Goal: Task Accomplishment & Management: Complete application form

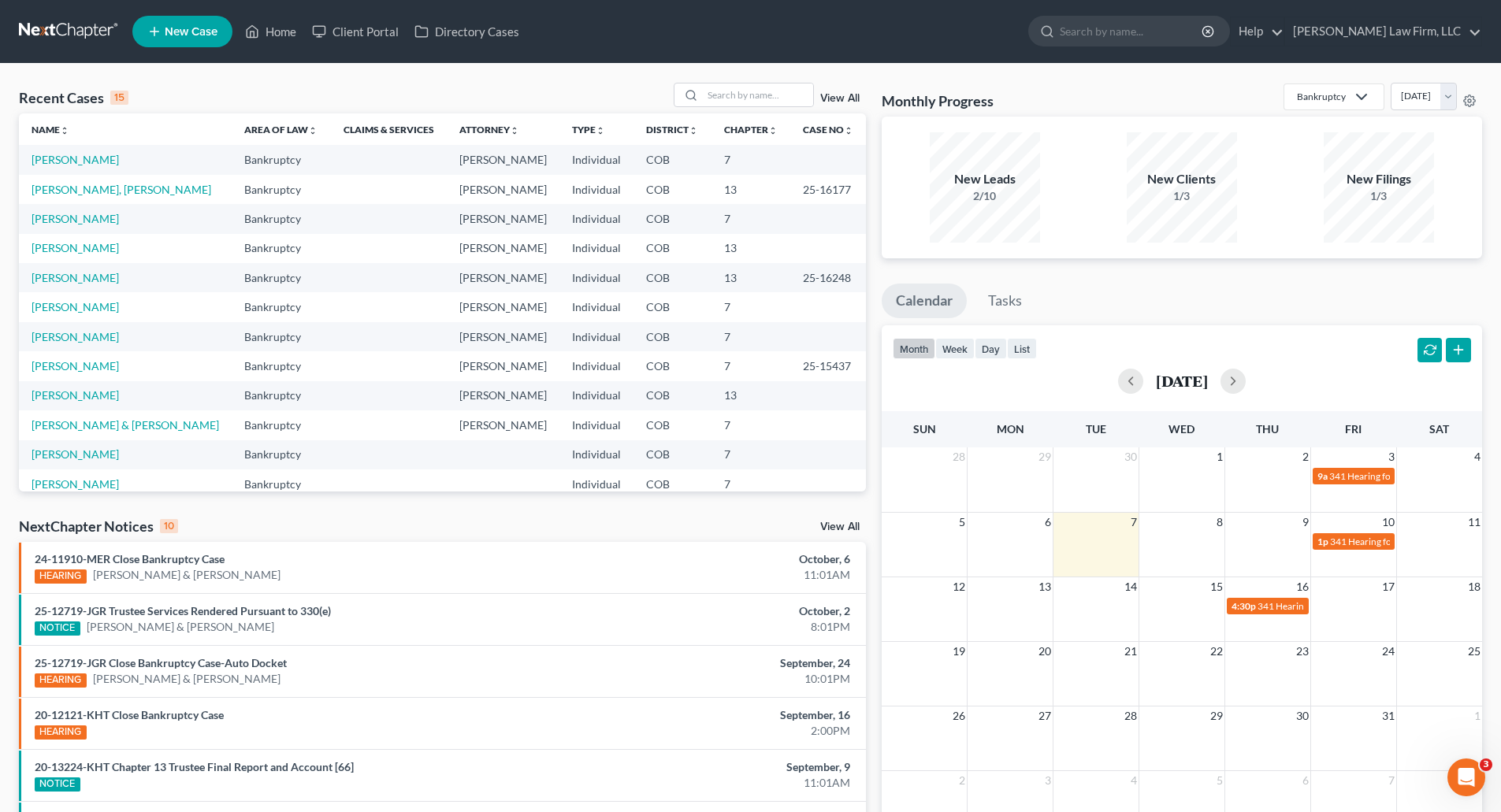
click at [83, 39] on link at bounding box center [69, 31] width 101 height 28
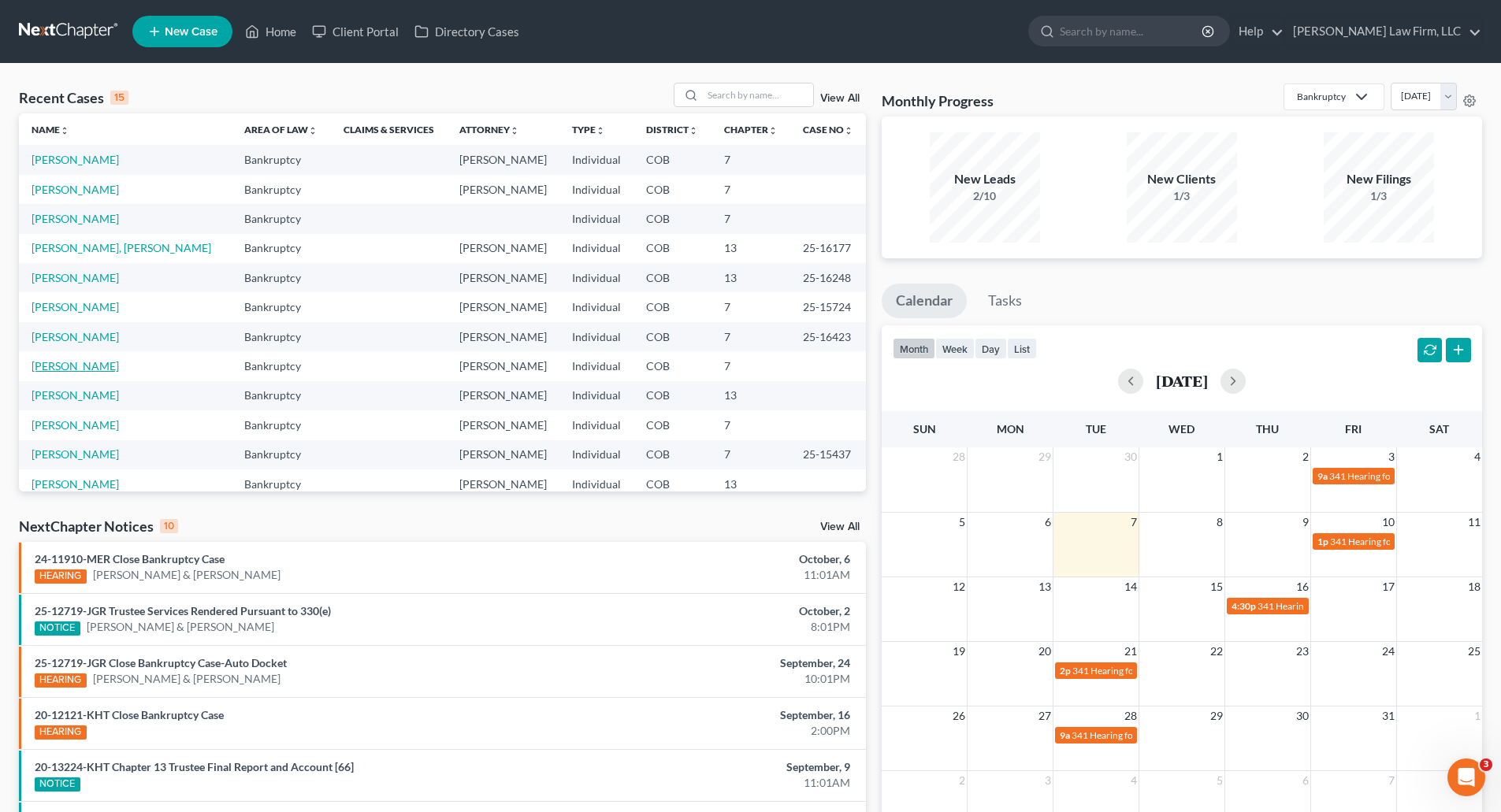
click at [70, 362] on link "[PERSON_NAME]" at bounding box center [75, 365] width 88 height 13
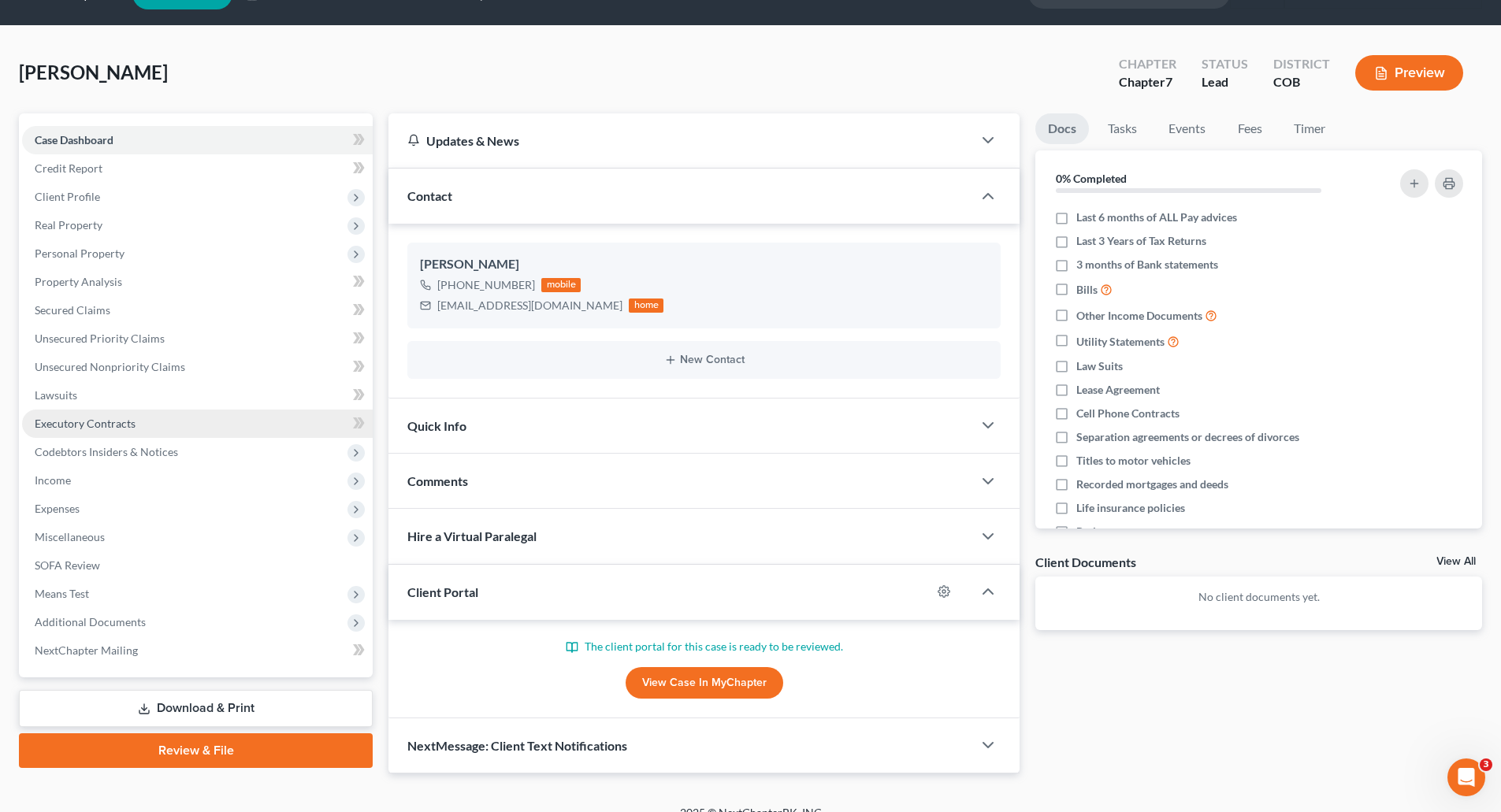
scroll to position [59, 0]
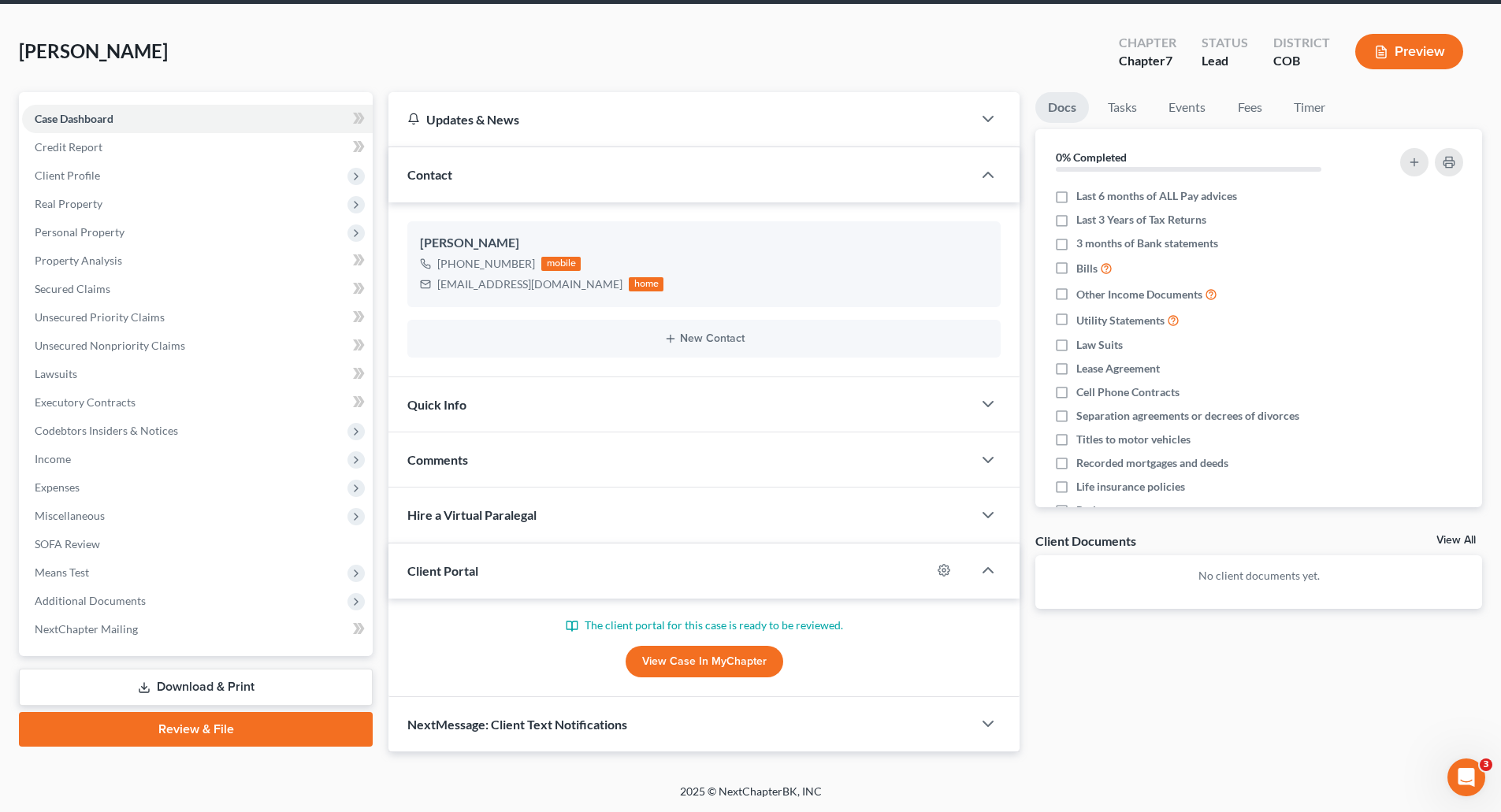
click at [777, 653] on link "View Case in MyChapter" at bounding box center [704, 661] width 158 height 31
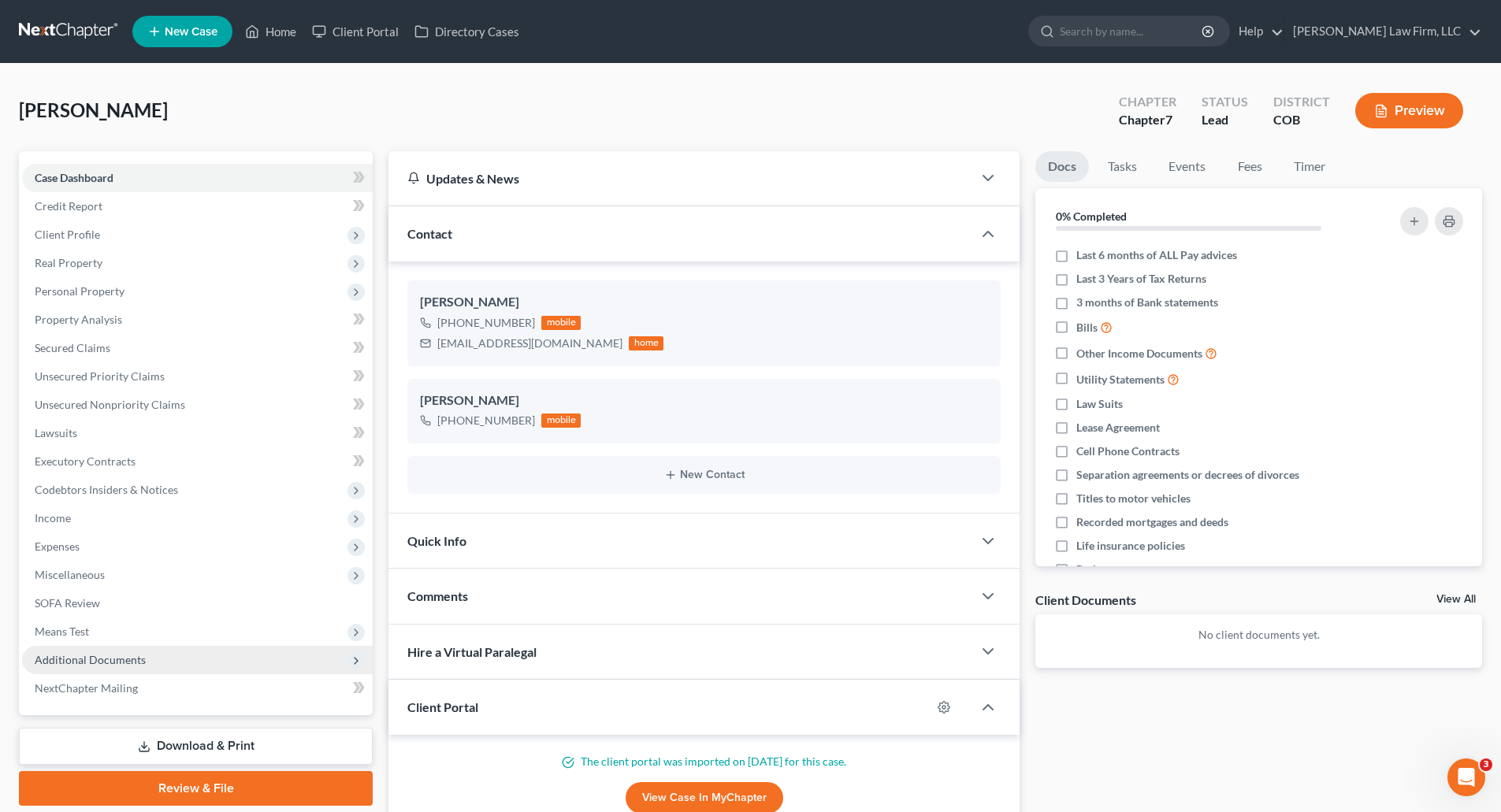
click at [104, 654] on span "Additional Documents" at bounding box center [91, 660] width 111 height 13
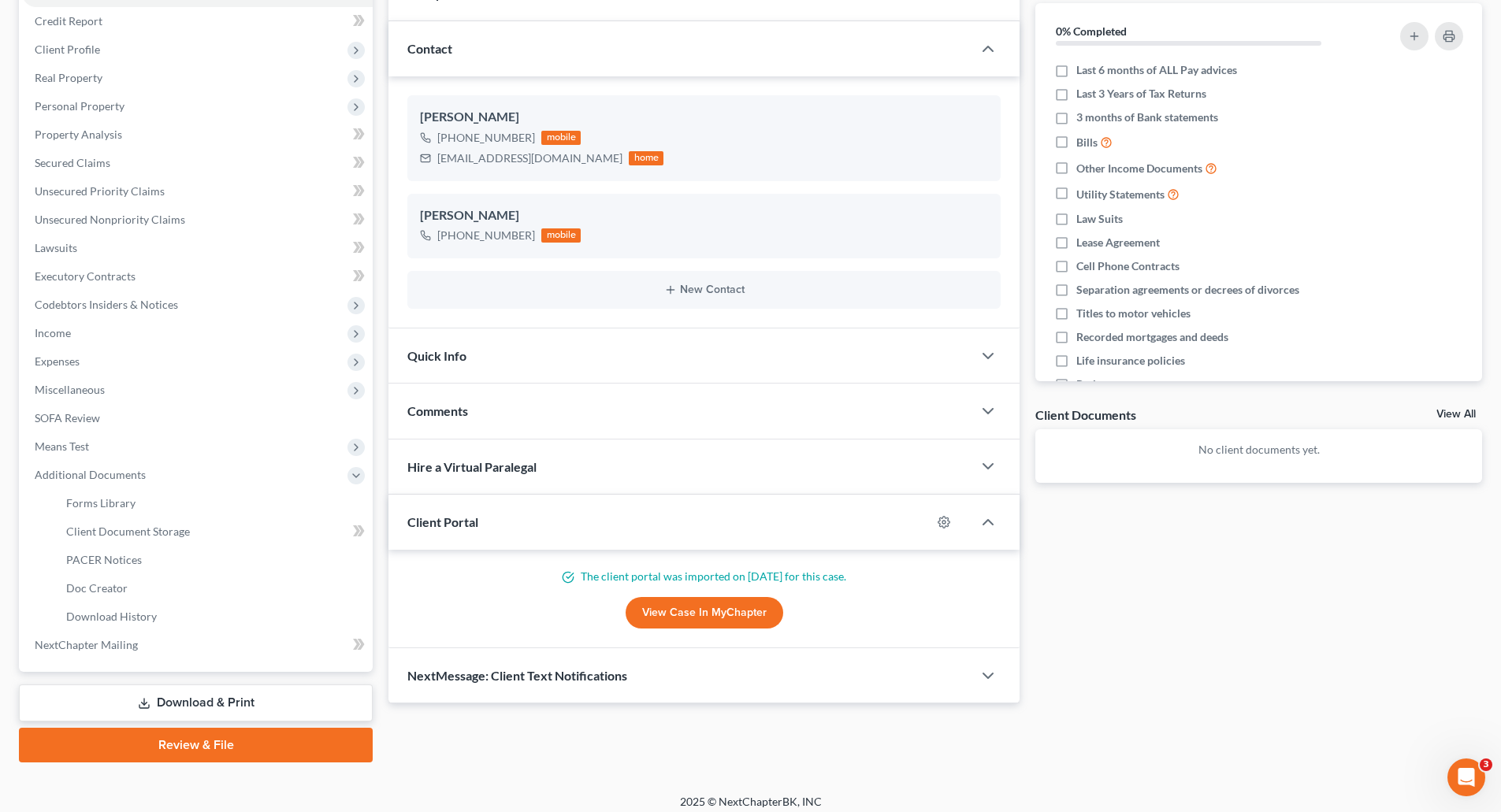
scroll to position [195, 0]
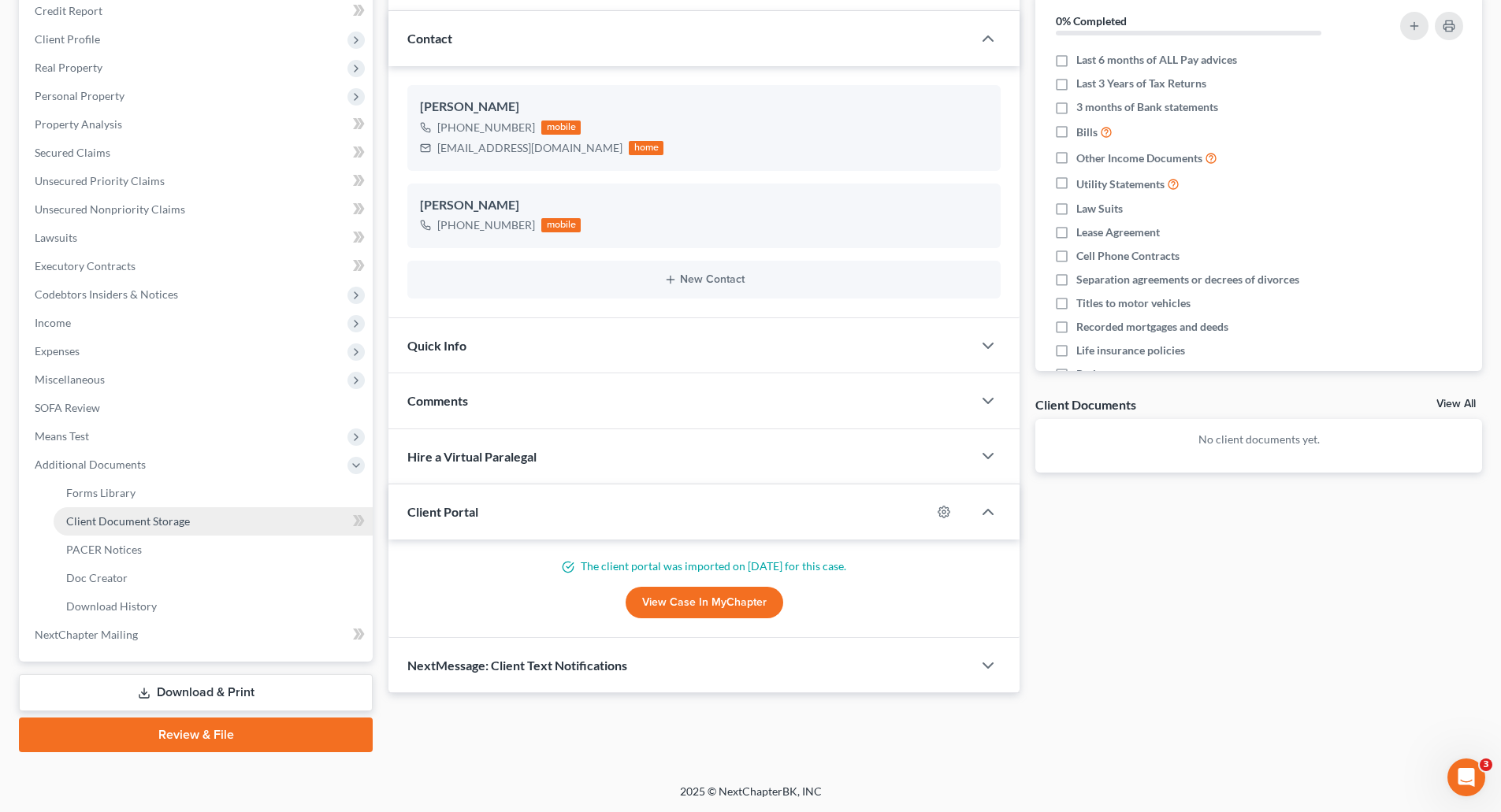
click at [116, 522] on span "Client Document Storage" at bounding box center [128, 521] width 124 height 13
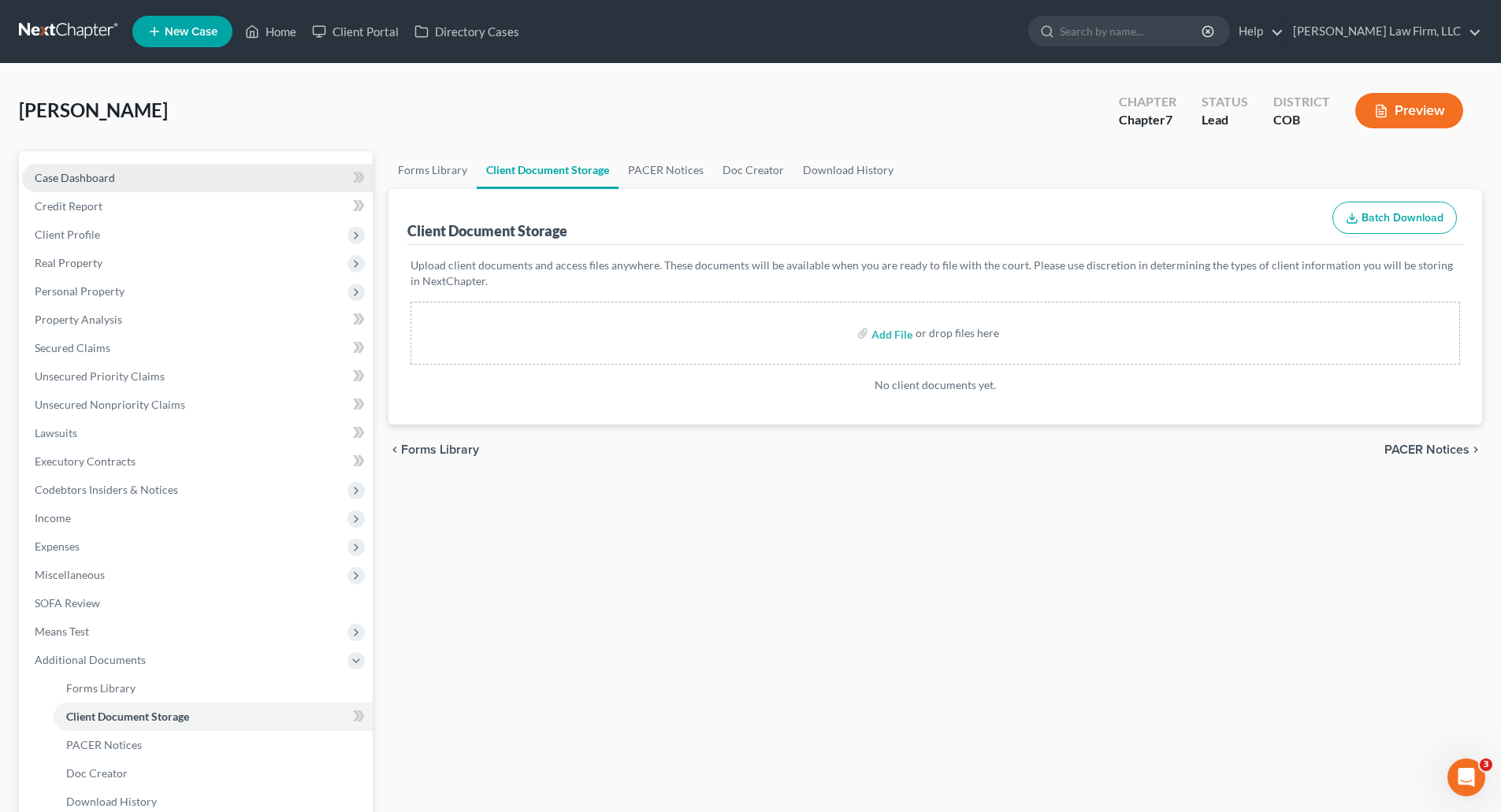
click at [72, 171] on span "Case Dashboard" at bounding box center [75, 178] width 80 height 13
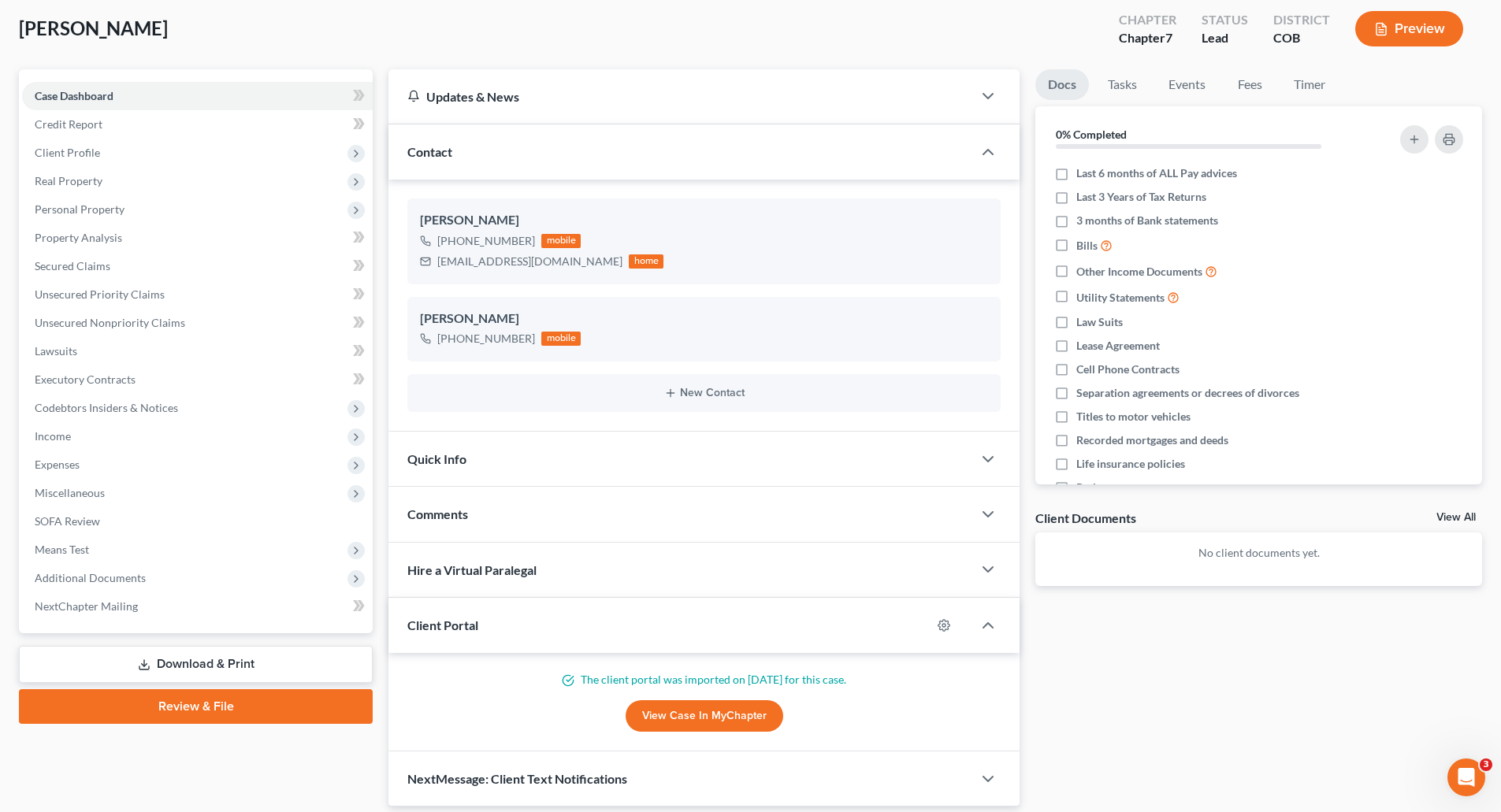
scroll to position [136, 0]
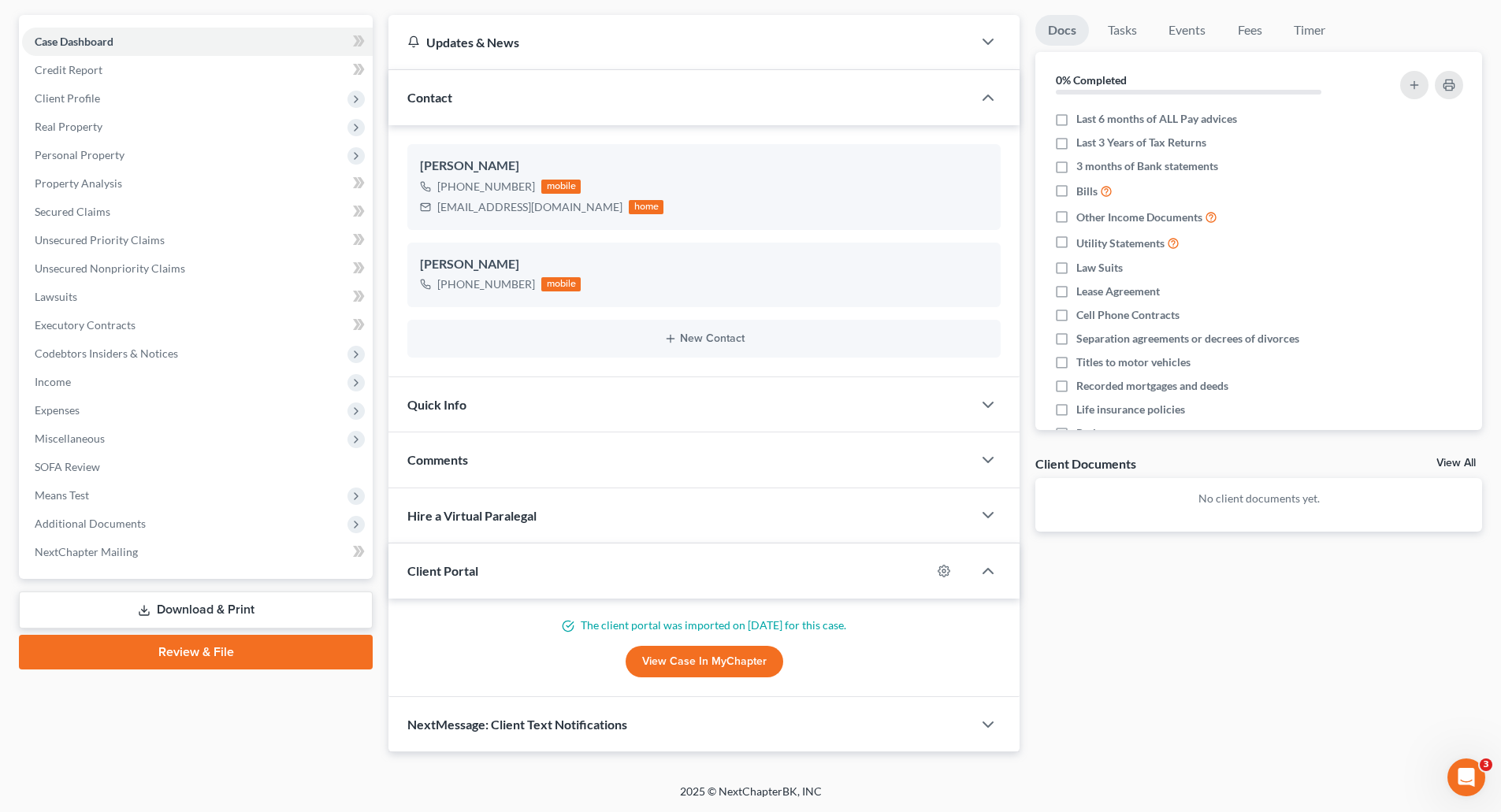
click at [697, 659] on link "View Case in MyChapter" at bounding box center [704, 661] width 158 height 31
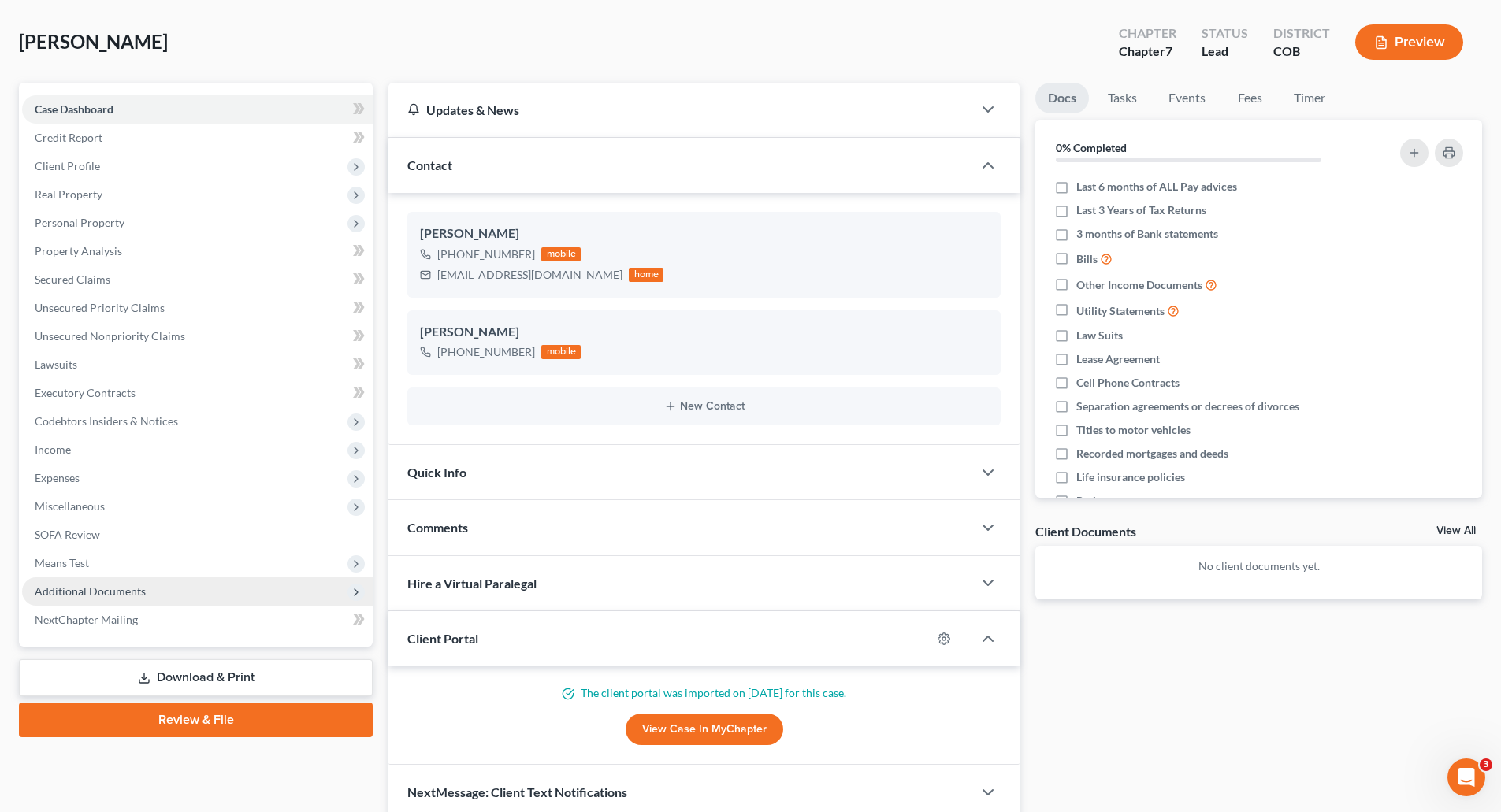
scroll to position [0, 0]
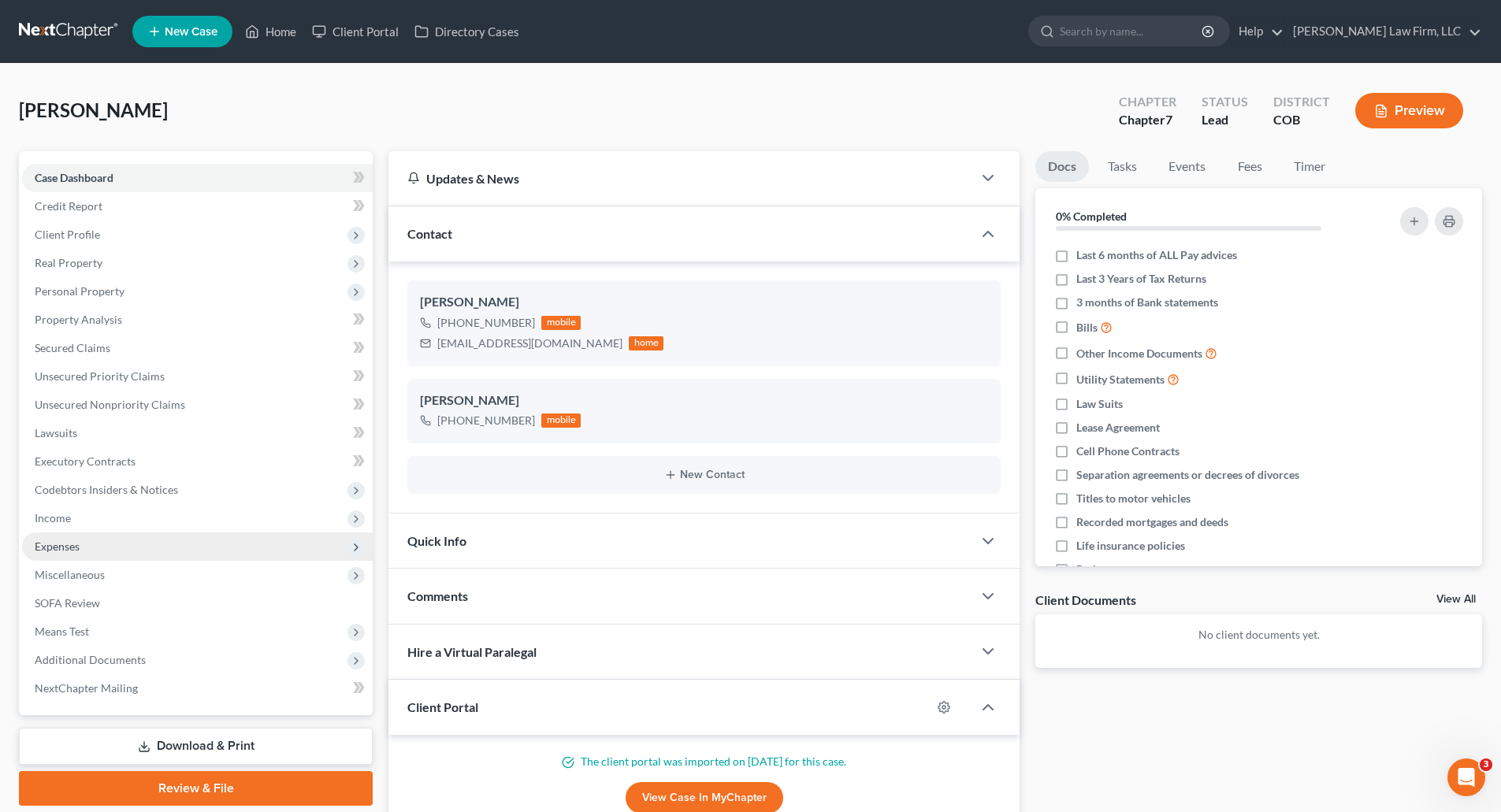
click at [88, 542] on span "Expenses" at bounding box center [196, 547] width 350 height 28
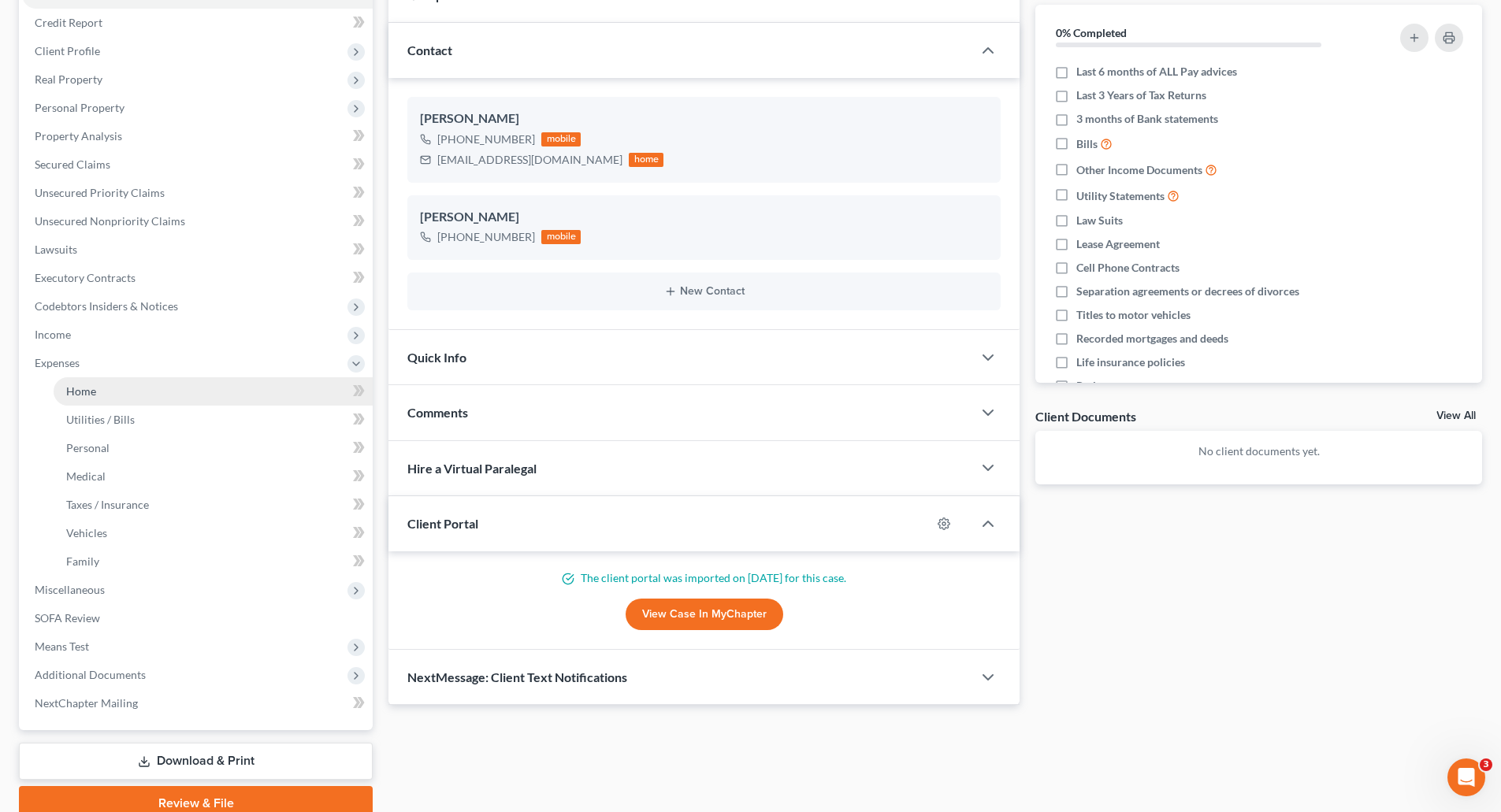
scroll to position [236, 0]
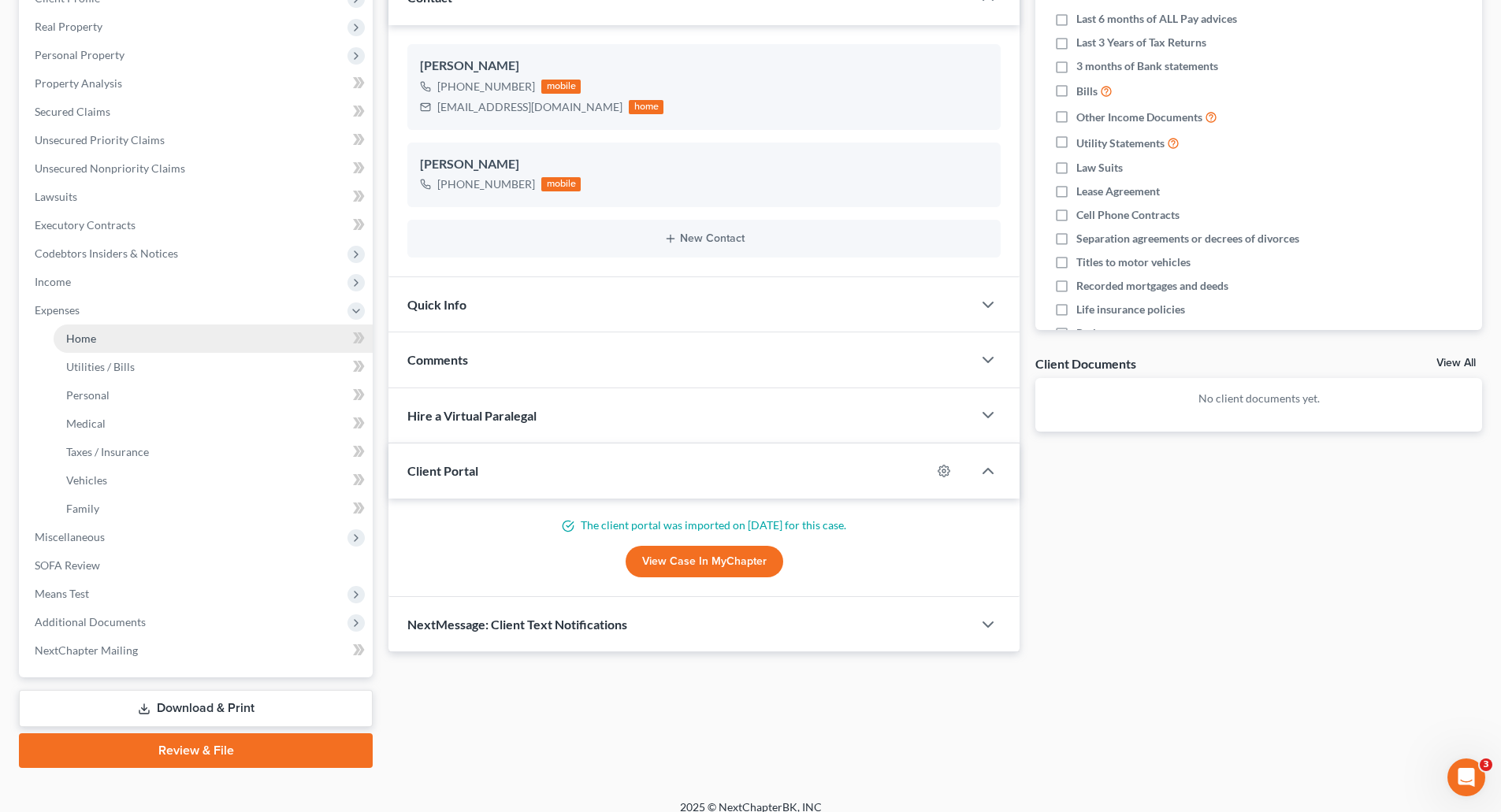
click at [102, 340] on link "Home" at bounding box center [213, 339] width 319 height 28
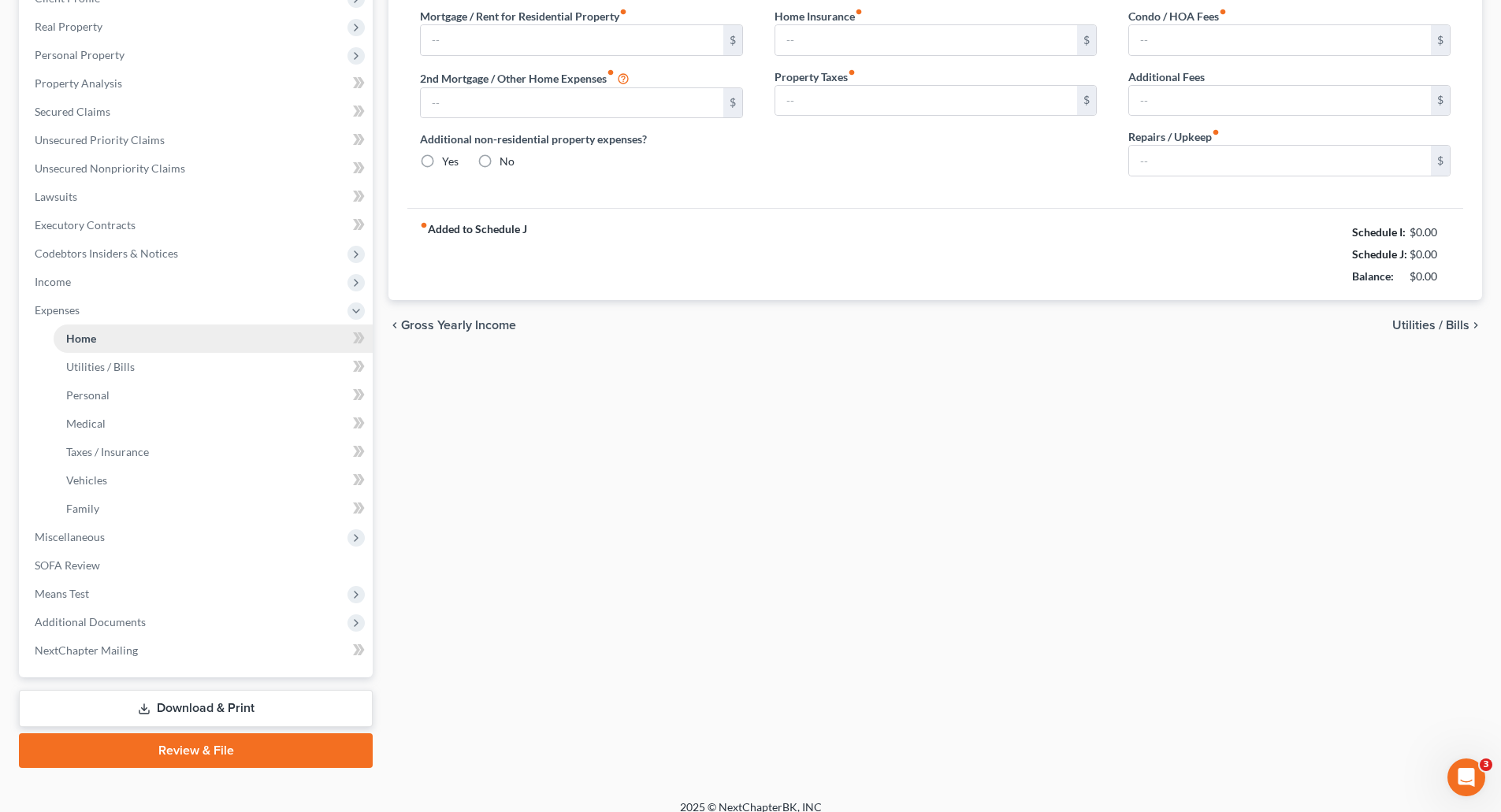
scroll to position [55, 0]
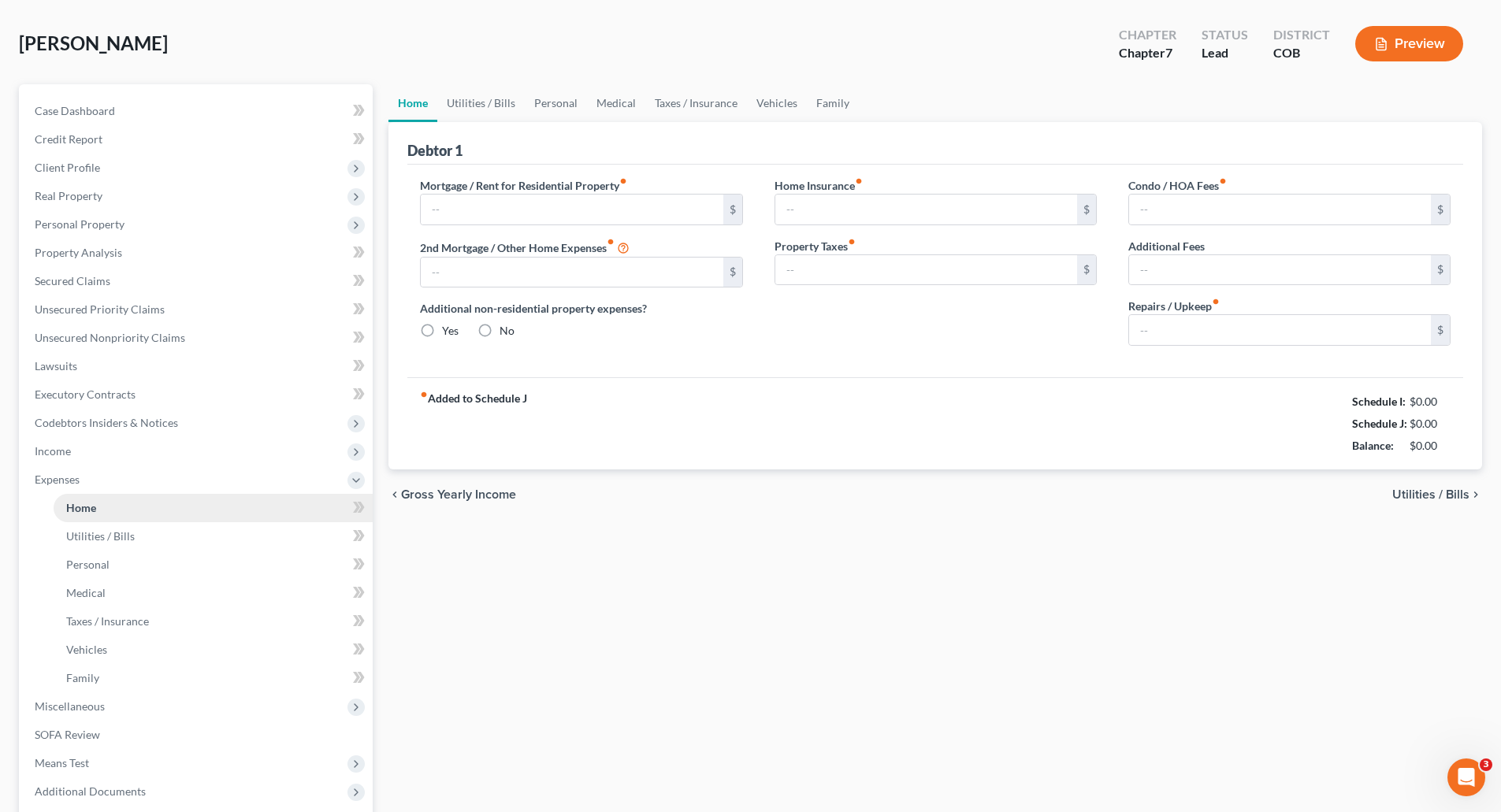
type input "2,484.00"
type input "0.00"
radio input "true"
type input "0.00"
type input "1,100.00"
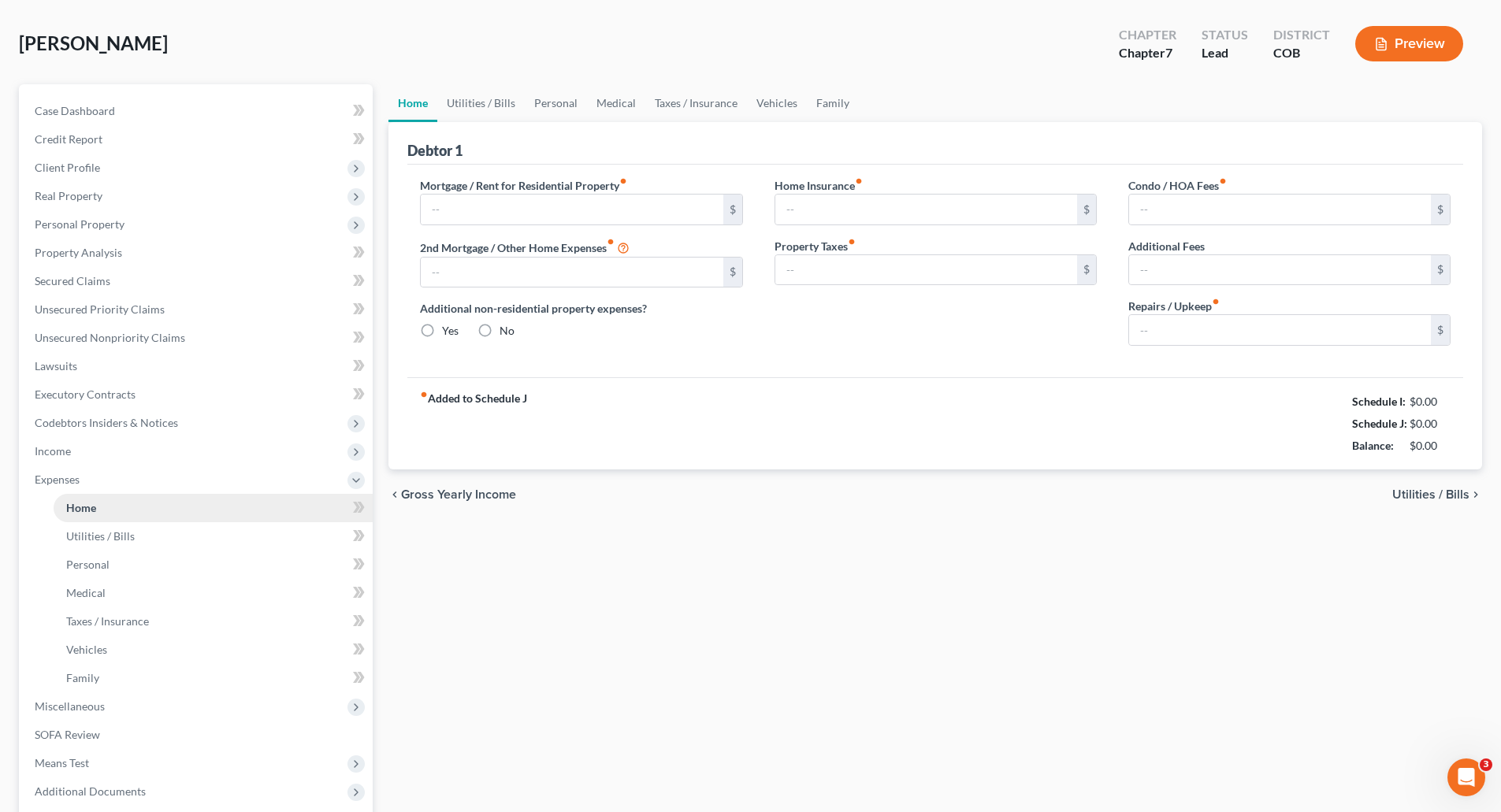
type input "0.00"
type input "275.00"
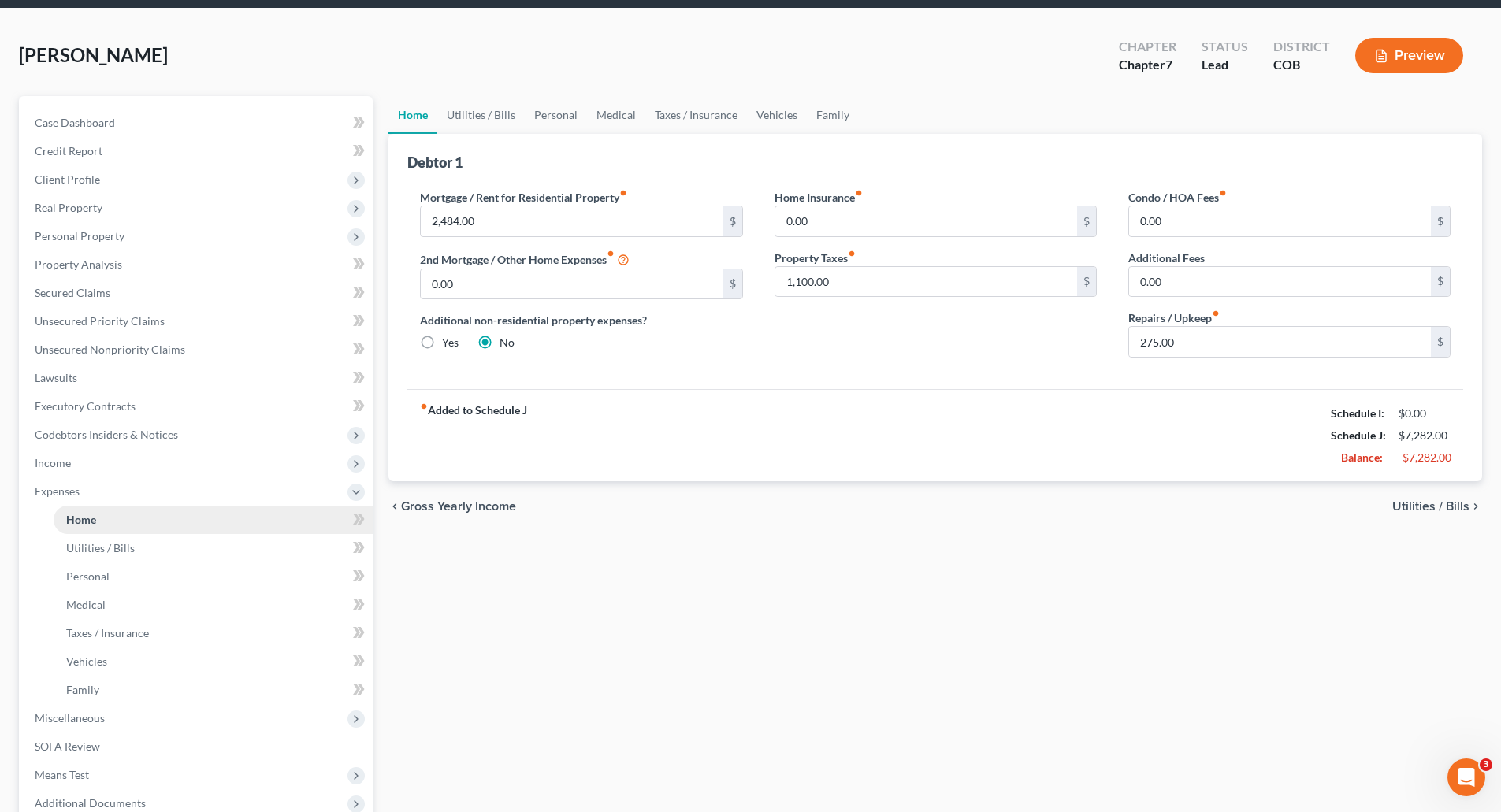
scroll to position [0, 0]
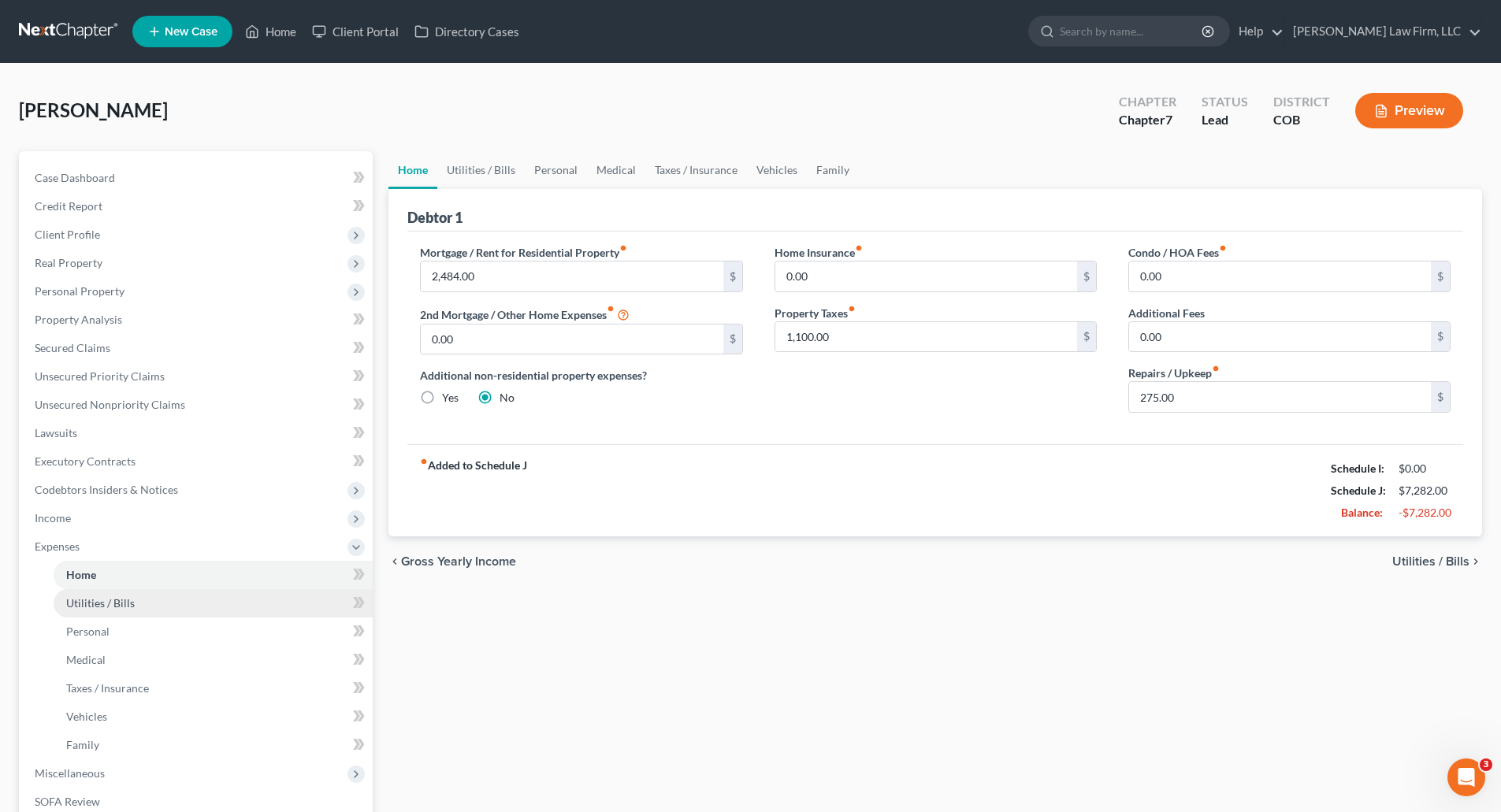
click at [155, 601] on link "Utilities / Bills" at bounding box center [213, 603] width 319 height 28
